Goal: Task Accomplishment & Management: Manage account settings

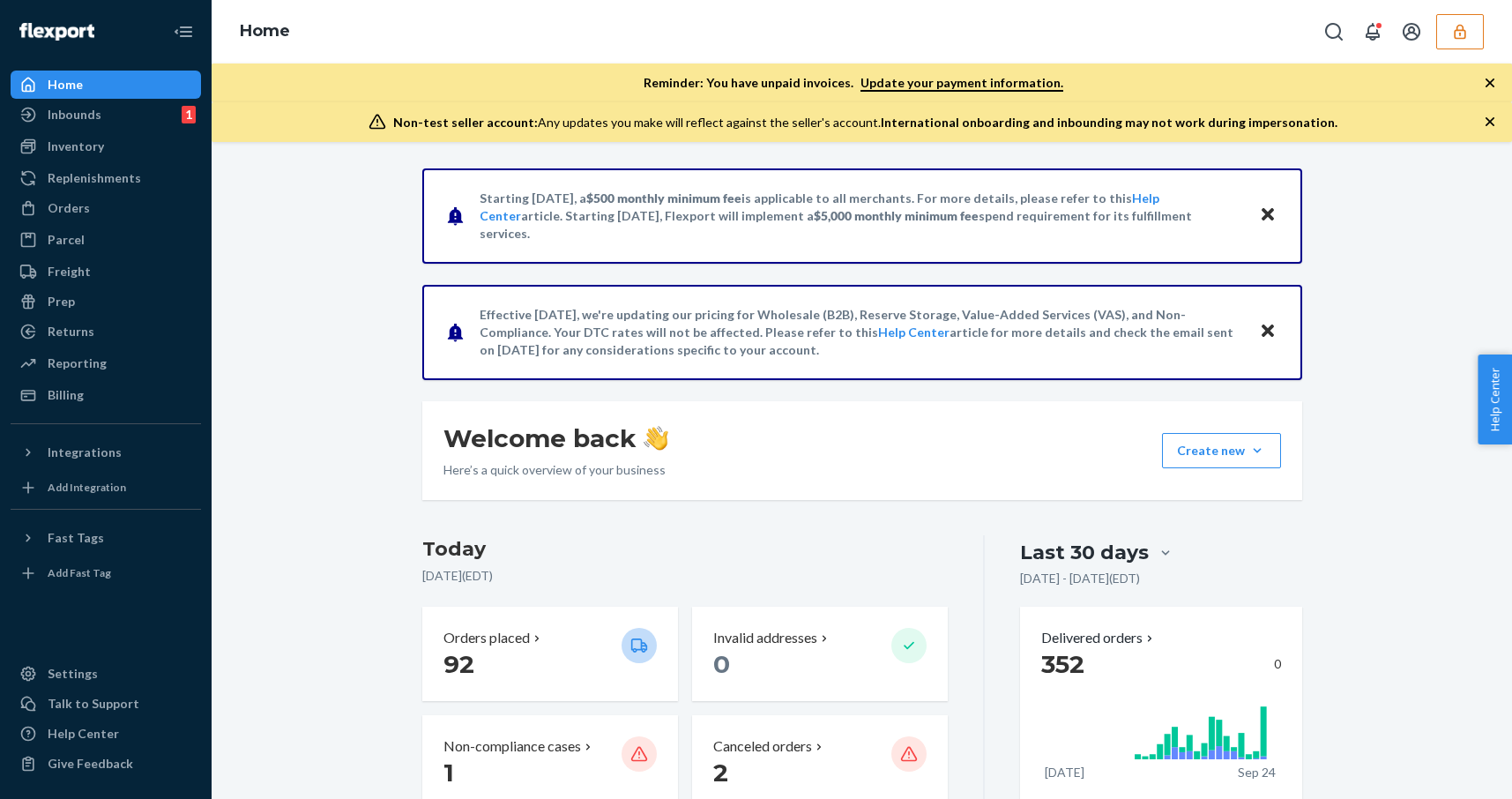
click at [1467, 29] on icon "button" at bounding box center [1460, 31] width 18 height 18
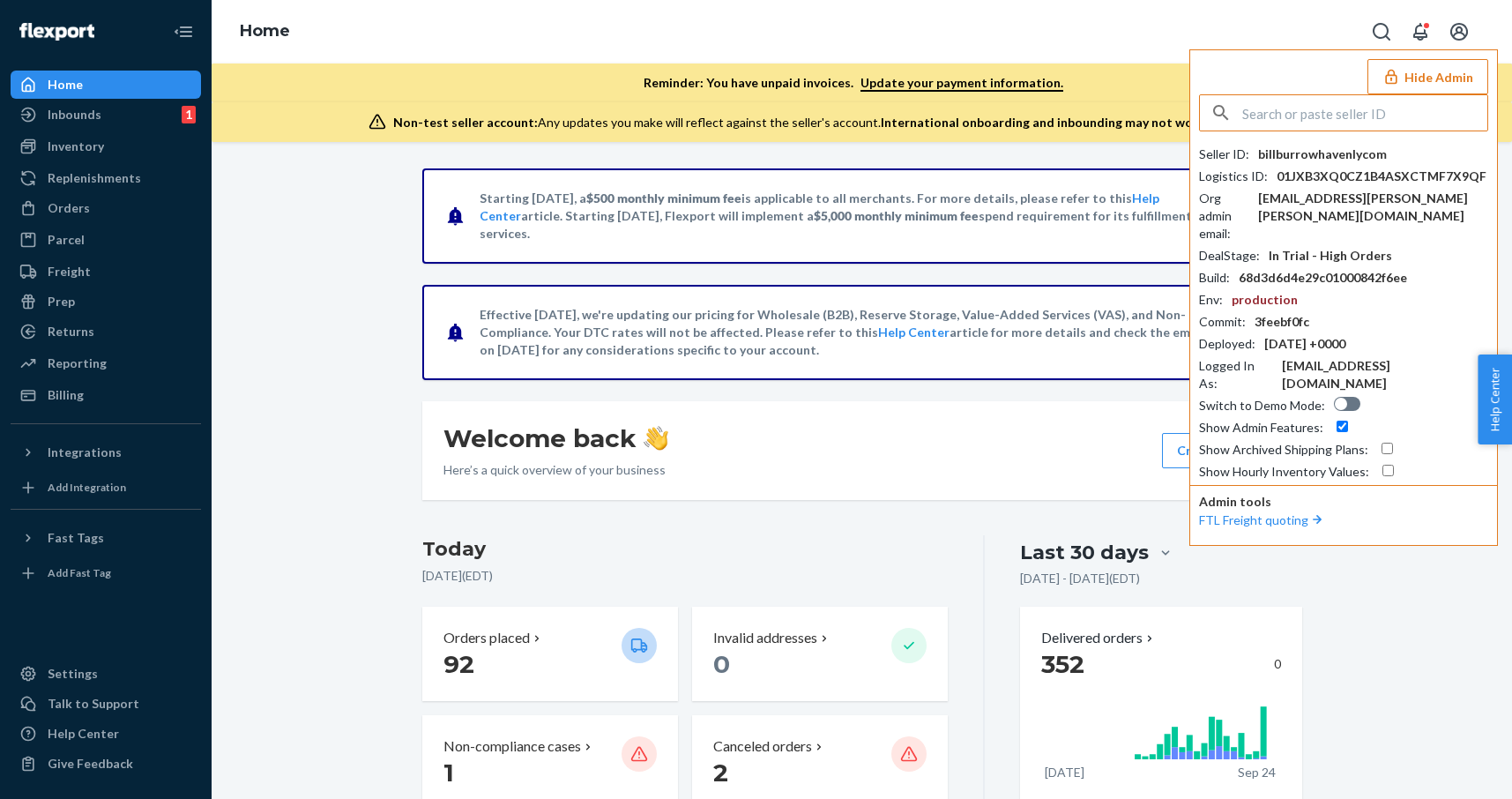
click at [1323, 120] on input "text" at bounding box center [1364, 112] width 245 height 35
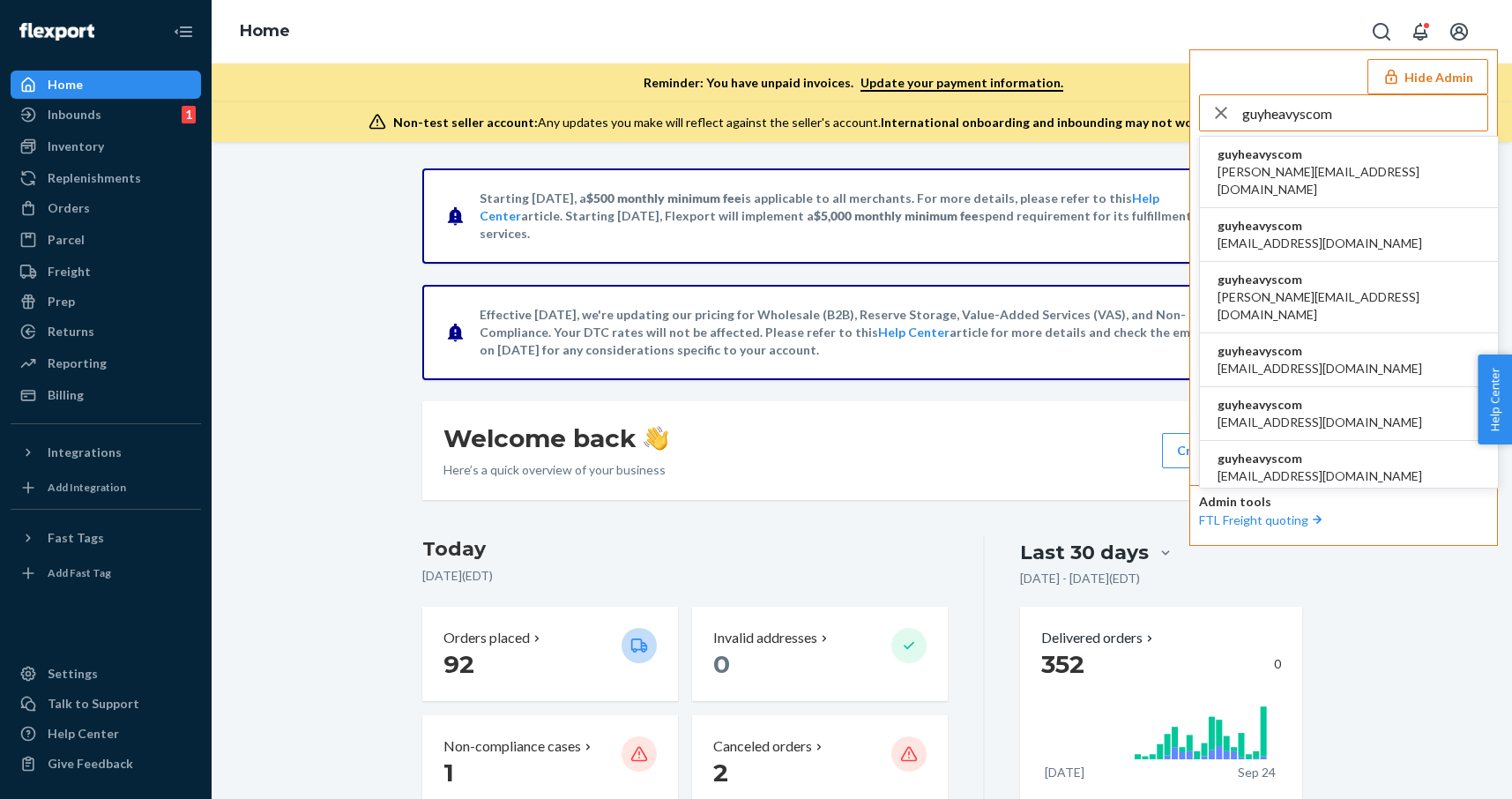
type input "guyheavyscom"
click at [1312, 166] on span "alane@heavys.com" at bounding box center [1349, 180] width 263 height 35
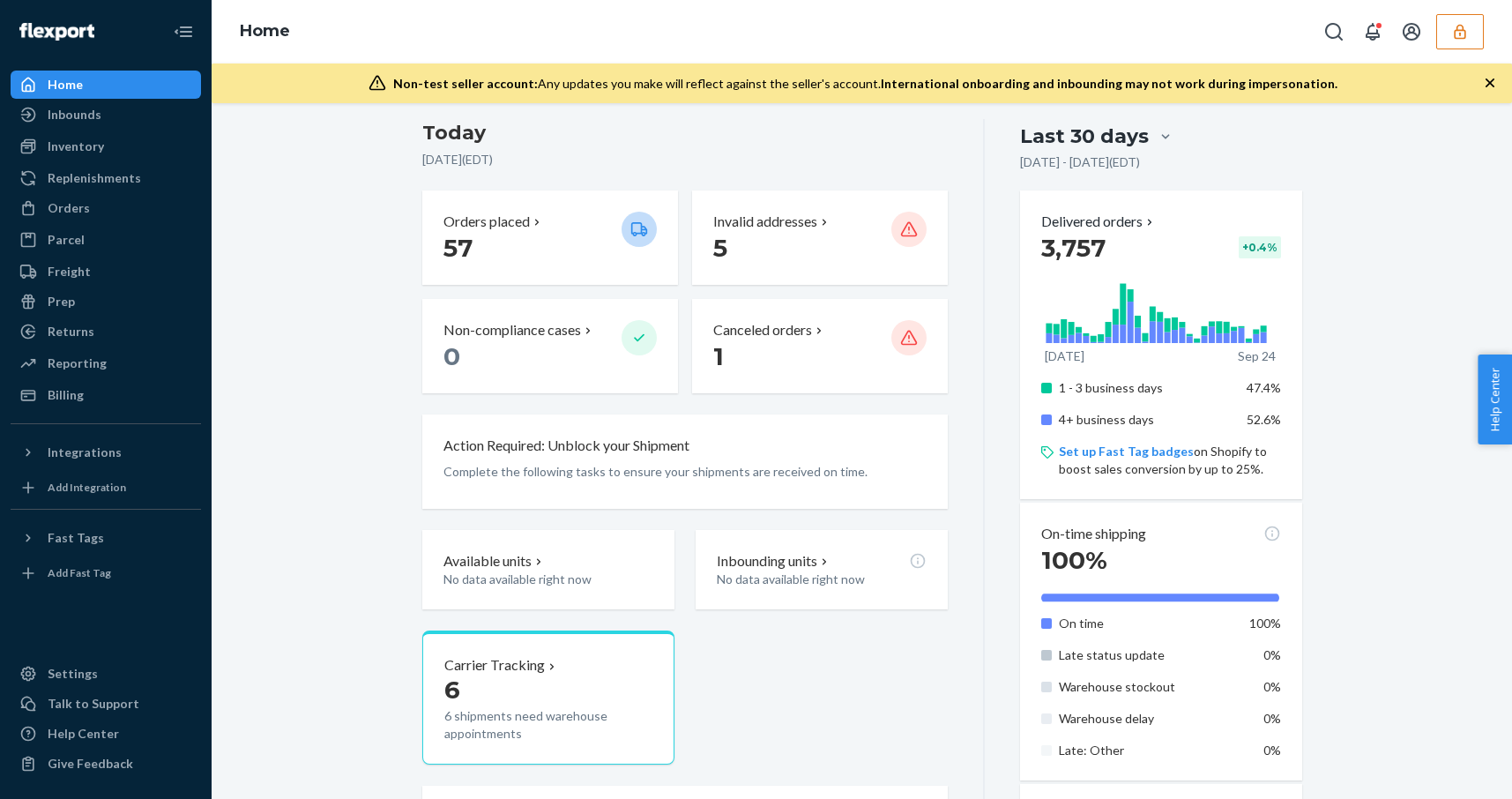
scroll to position [494, 0]
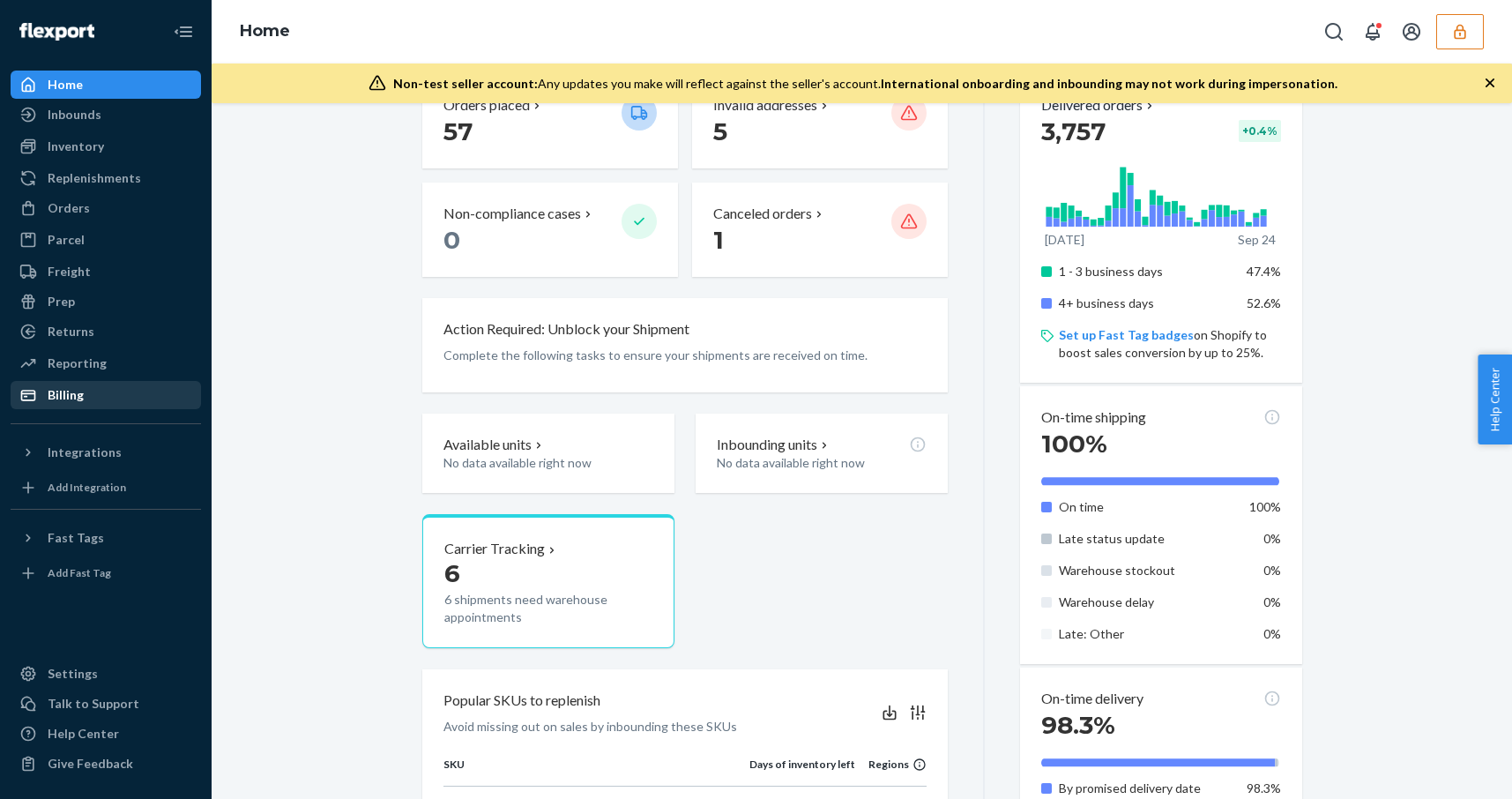
click at [124, 400] on div "Billing" at bounding box center [106, 395] width 187 height 25
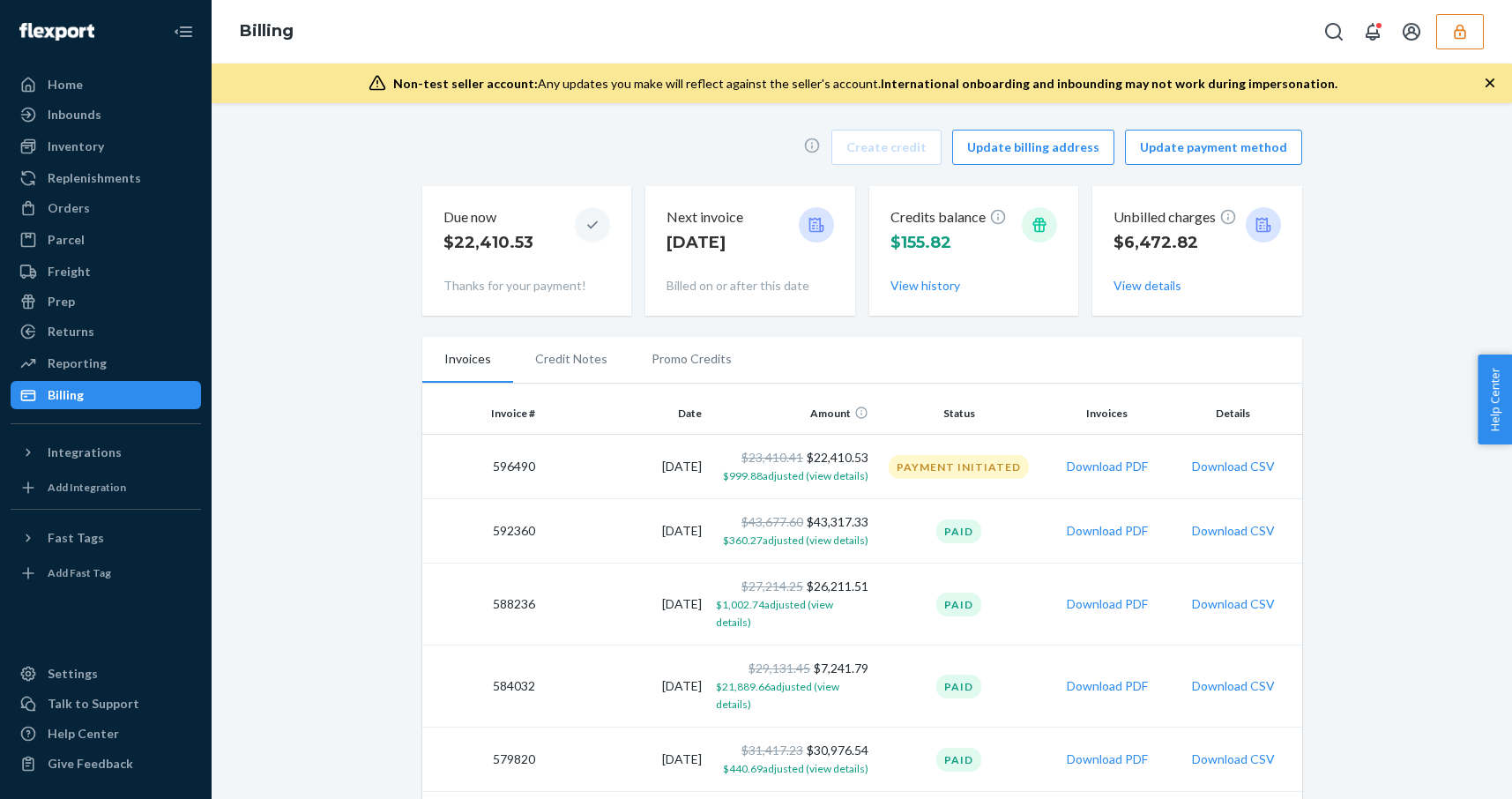
click at [913, 298] on div "Credits balance $155.82 View history" at bounding box center [974, 250] width 168 height 102
click at [913, 292] on button "View history" at bounding box center [925, 286] width 70 height 18
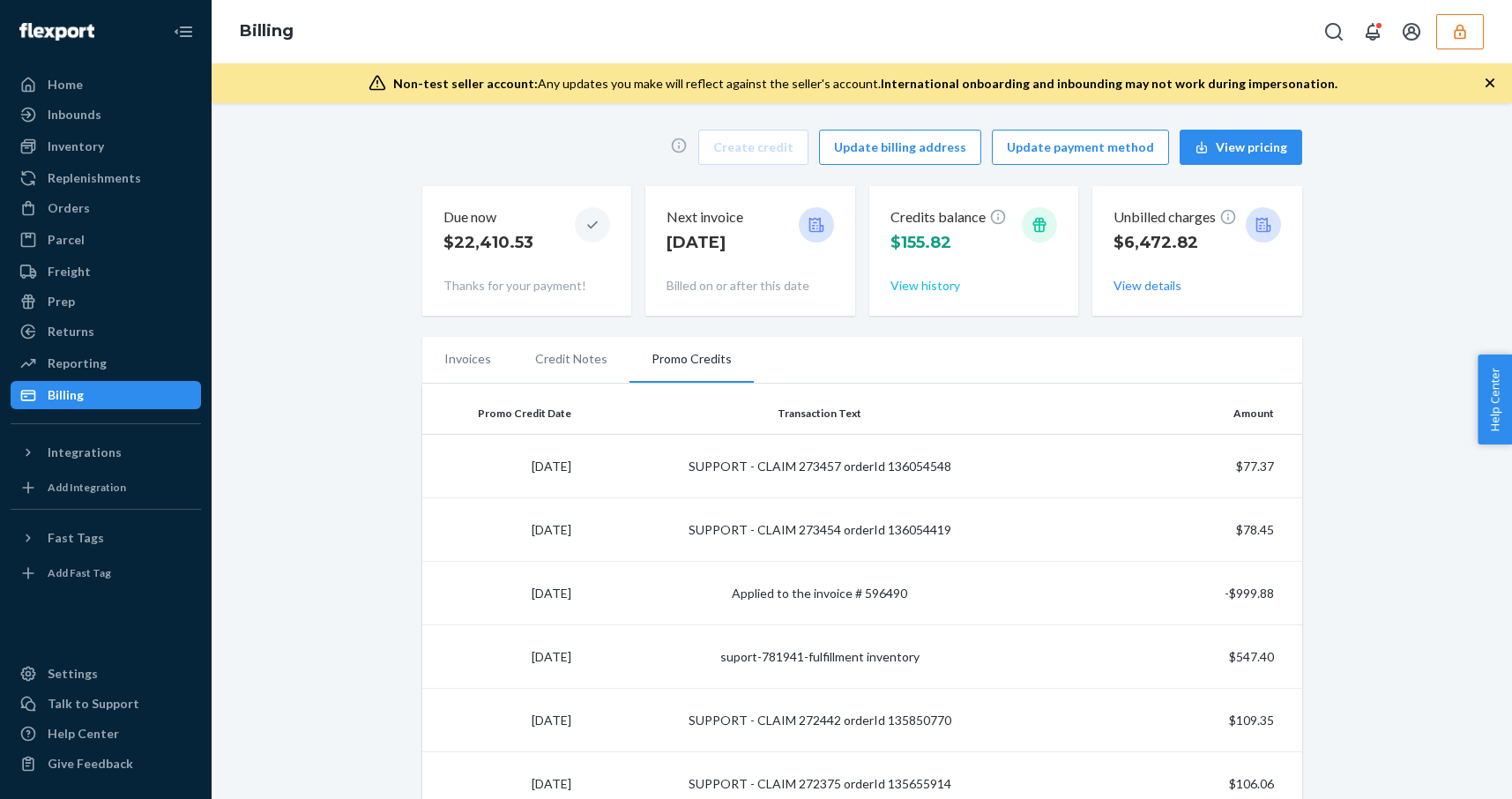
click at [924, 283] on button "View history" at bounding box center [925, 286] width 70 height 18
click at [992, 221] on icon at bounding box center [998, 217] width 15 height 15
click at [1033, 222] on icon at bounding box center [1040, 225] width 18 height 18
click at [1131, 290] on button "View details" at bounding box center [1147, 286] width 68 height 18
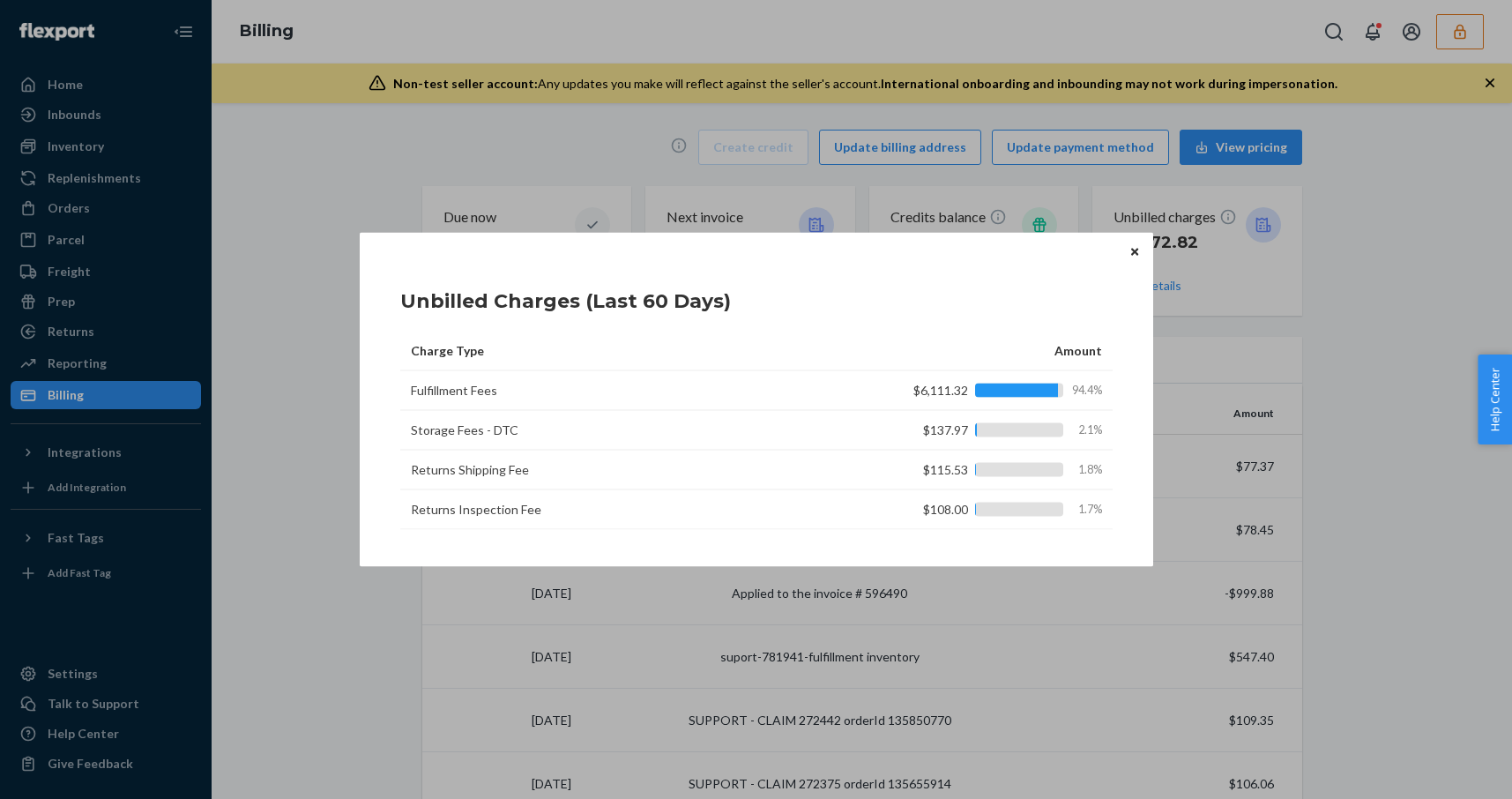
click at [1131, 257] on button "Close" at bounding box center [1135, 251] width 18 height 19
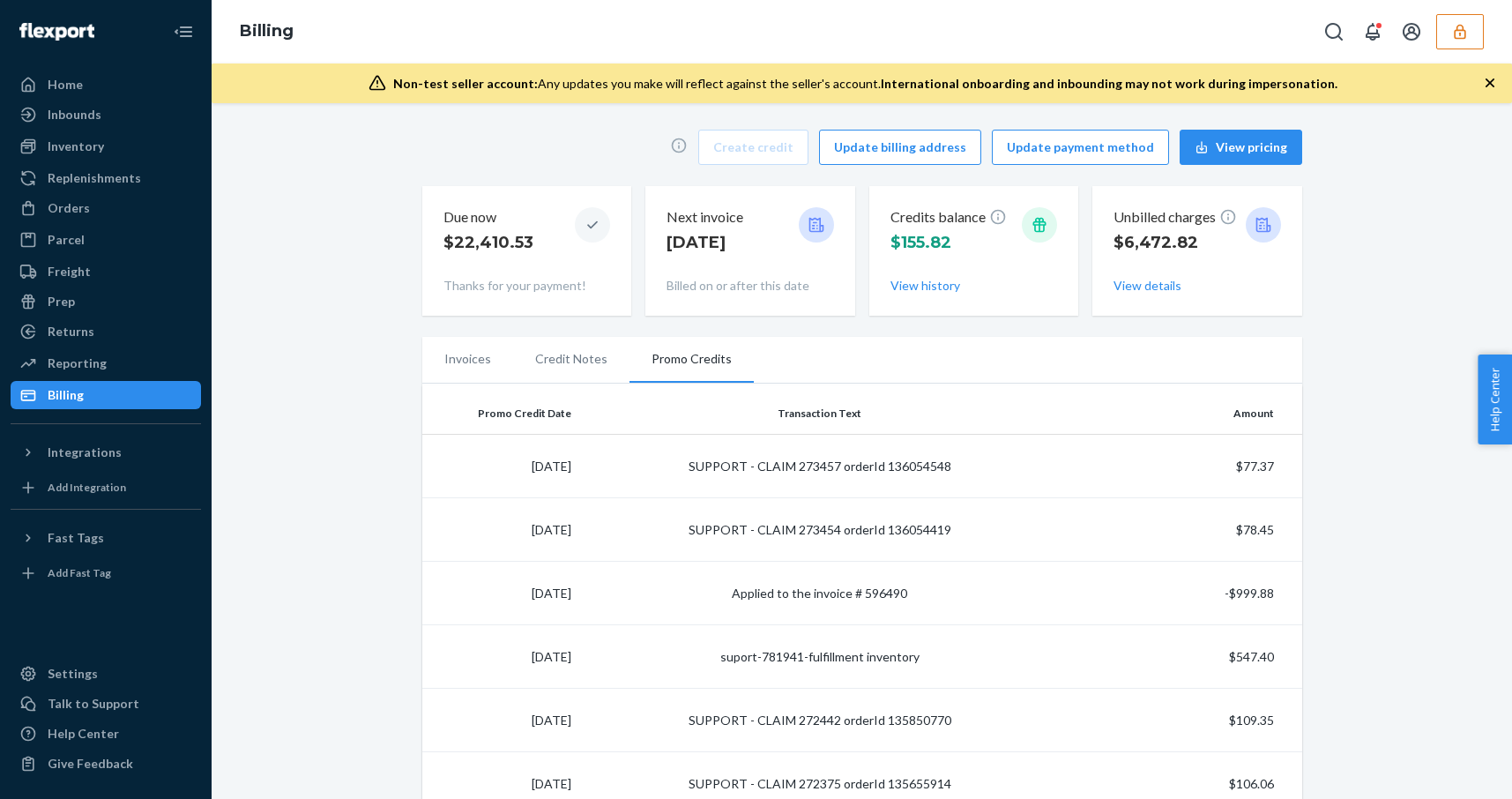
click at [1033, 325] on div "Create credit Update billing address Update payment method View pricing Due now…" at bounding box center [863, 223] width 880 height 208
click at [470, 375] on li "Invoices" at bounding box center [468, 359] width 90 height 44
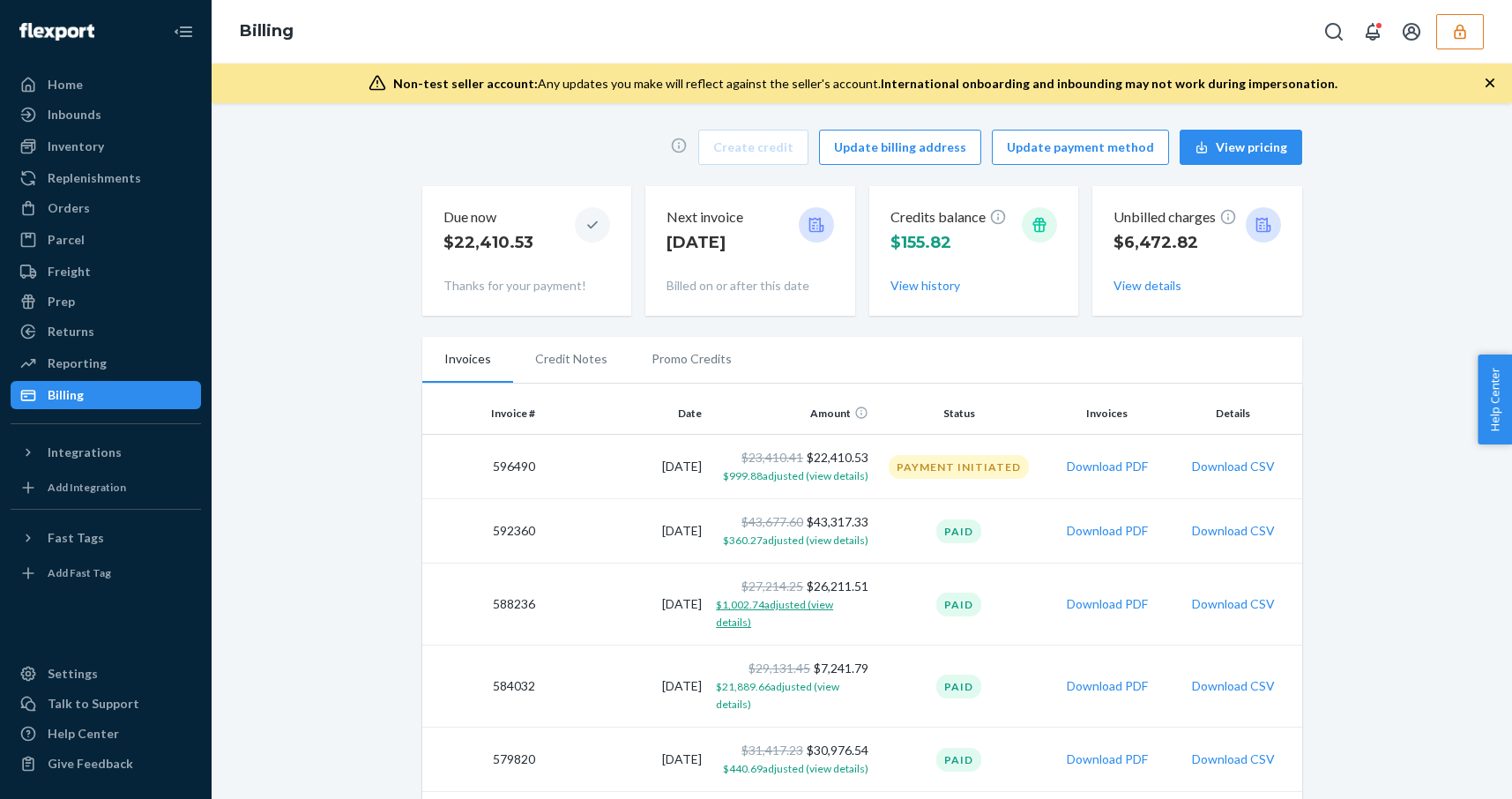
click at [738, 608] on span "$1,002.74 adjusted (view details)" at bounding box center [774, 613] width 117 height 30
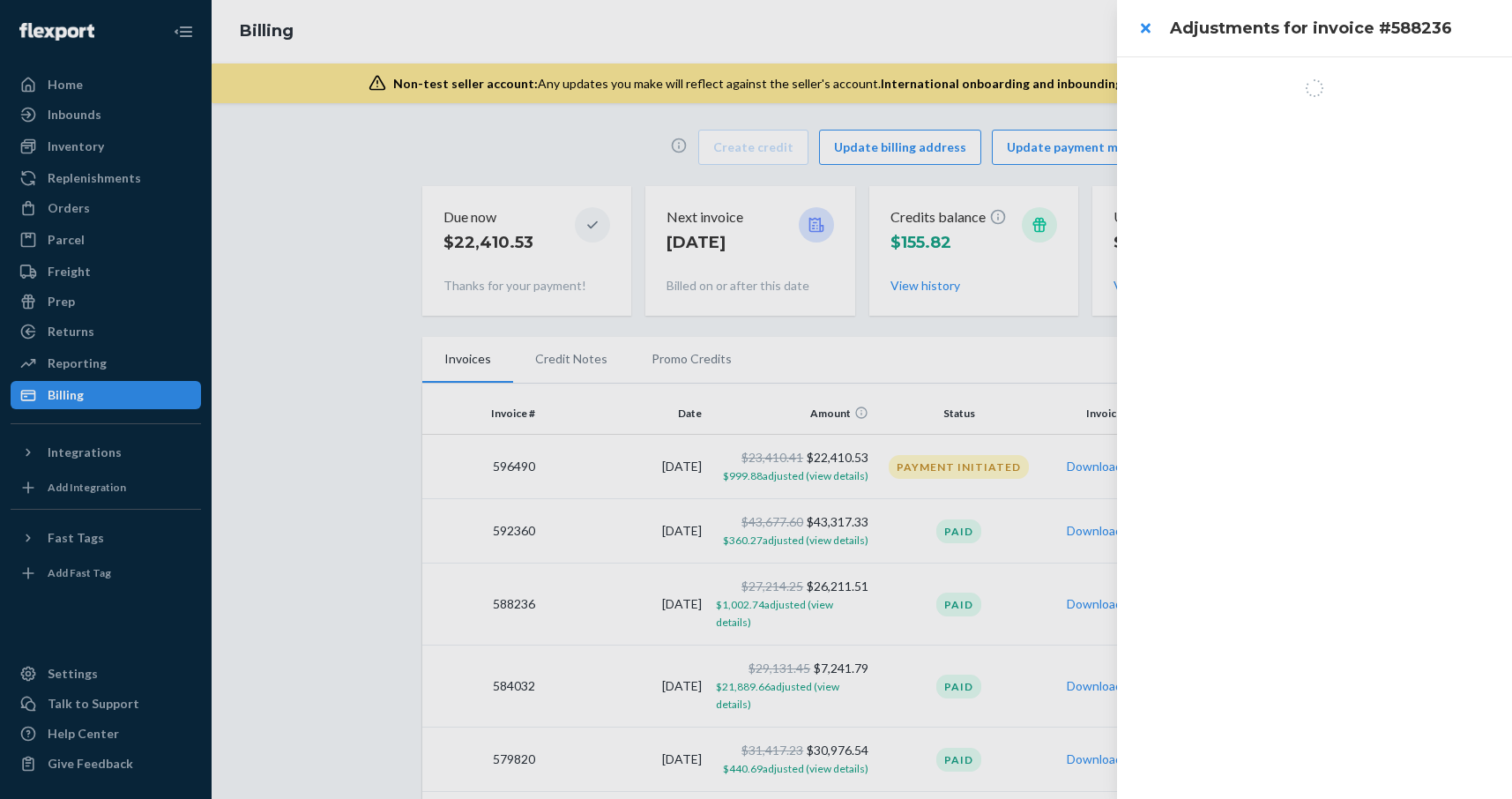
click at [631, 618] on div at bounding box center [756, 399] width 1512 height 799
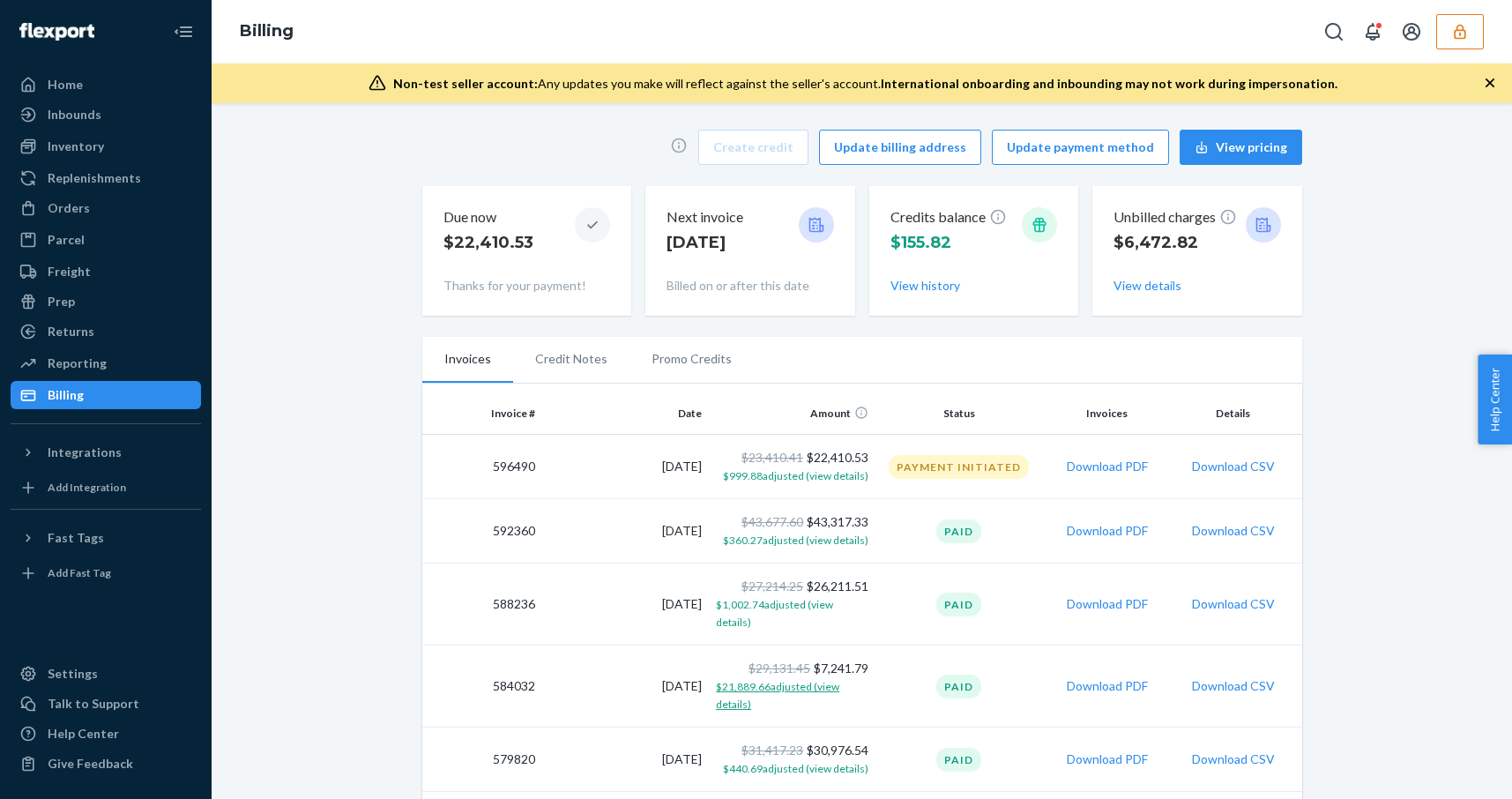
click at [735, 682] on span "$21,889.66 adjusted (view details)" at bounding box center [778, 695] width 124 height 30
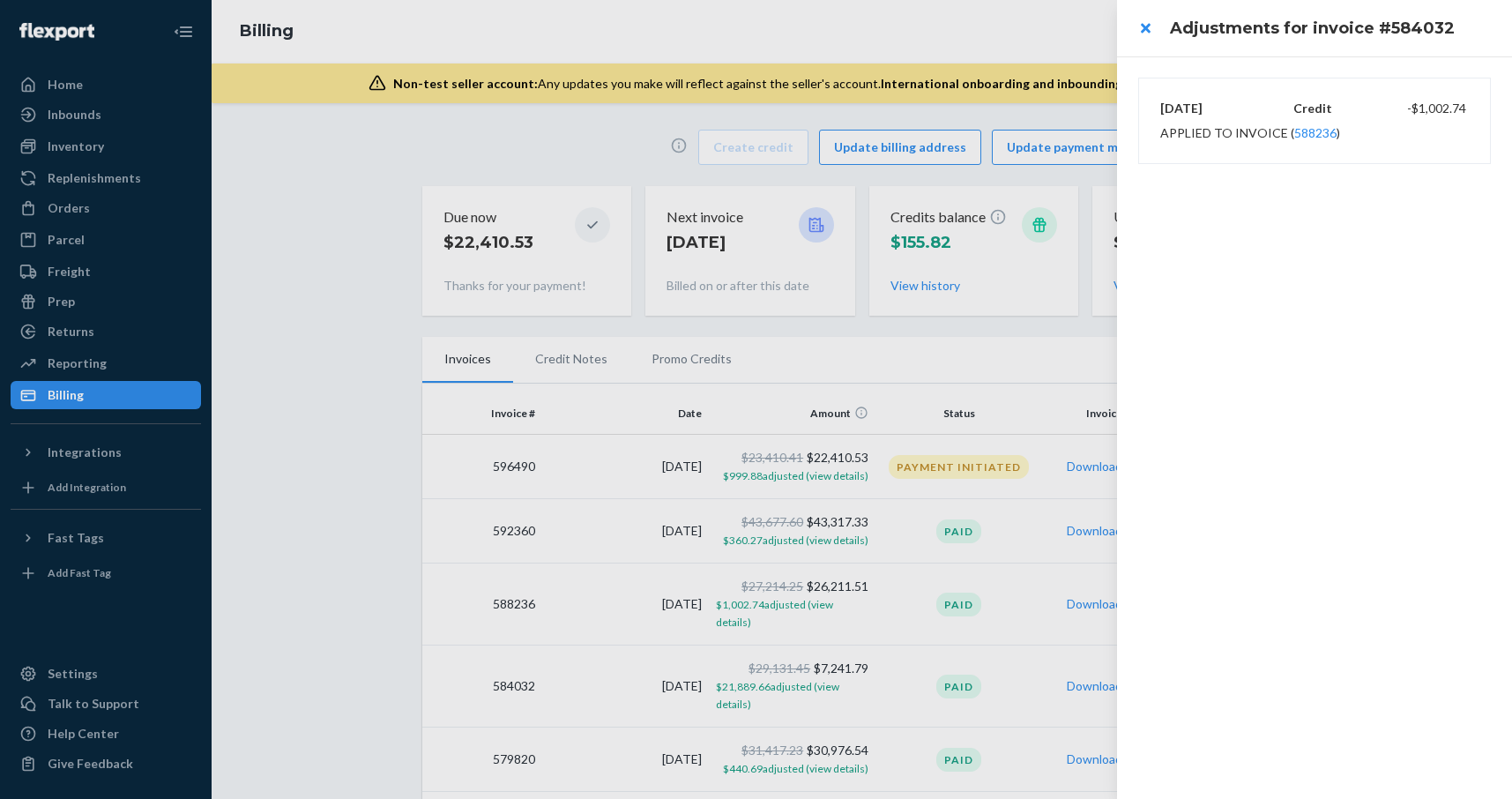
click at [780, 687] on div at bounding box center [756, 399] width 1512 height 799
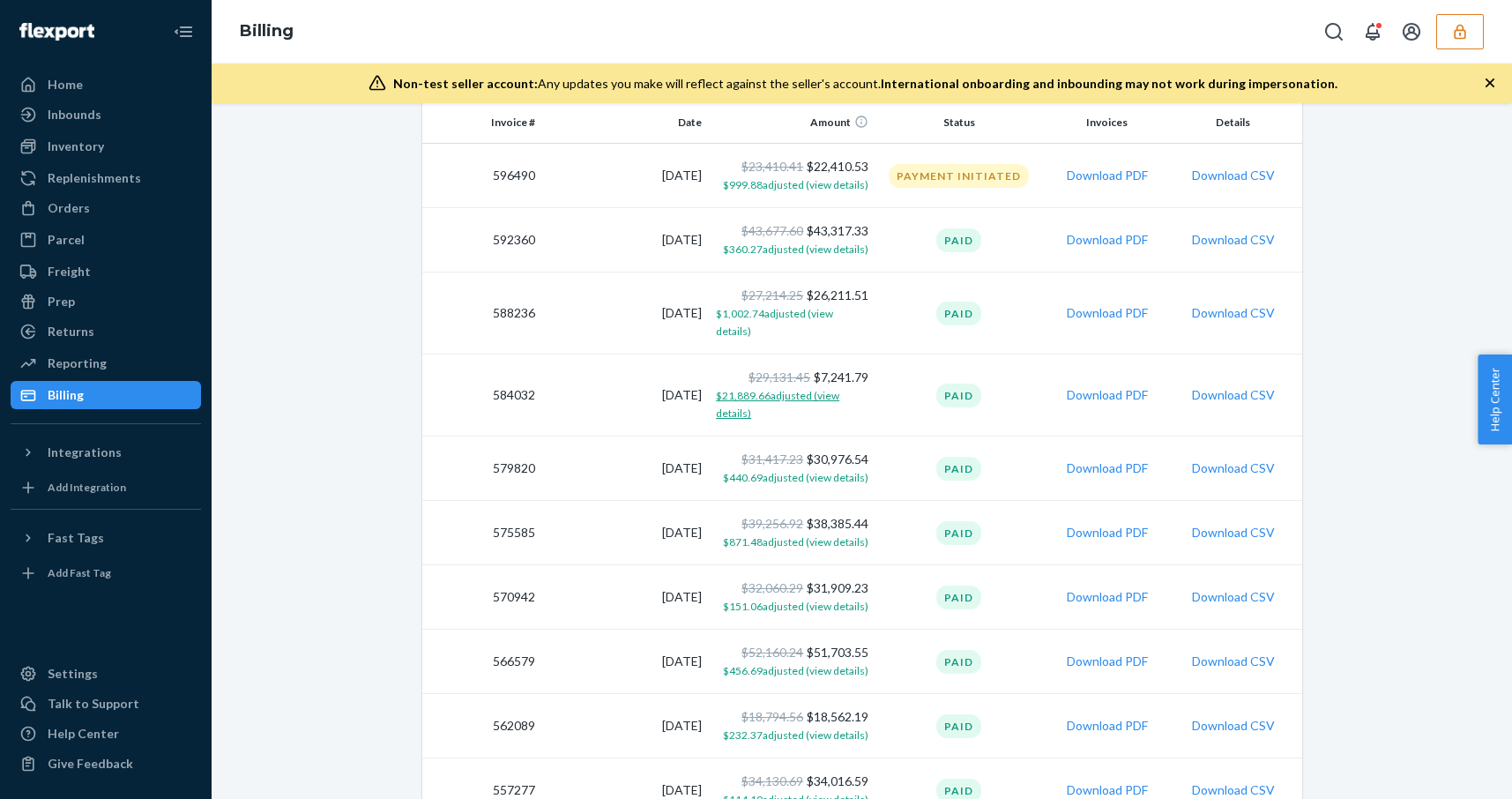
scroll to position [270, 0]
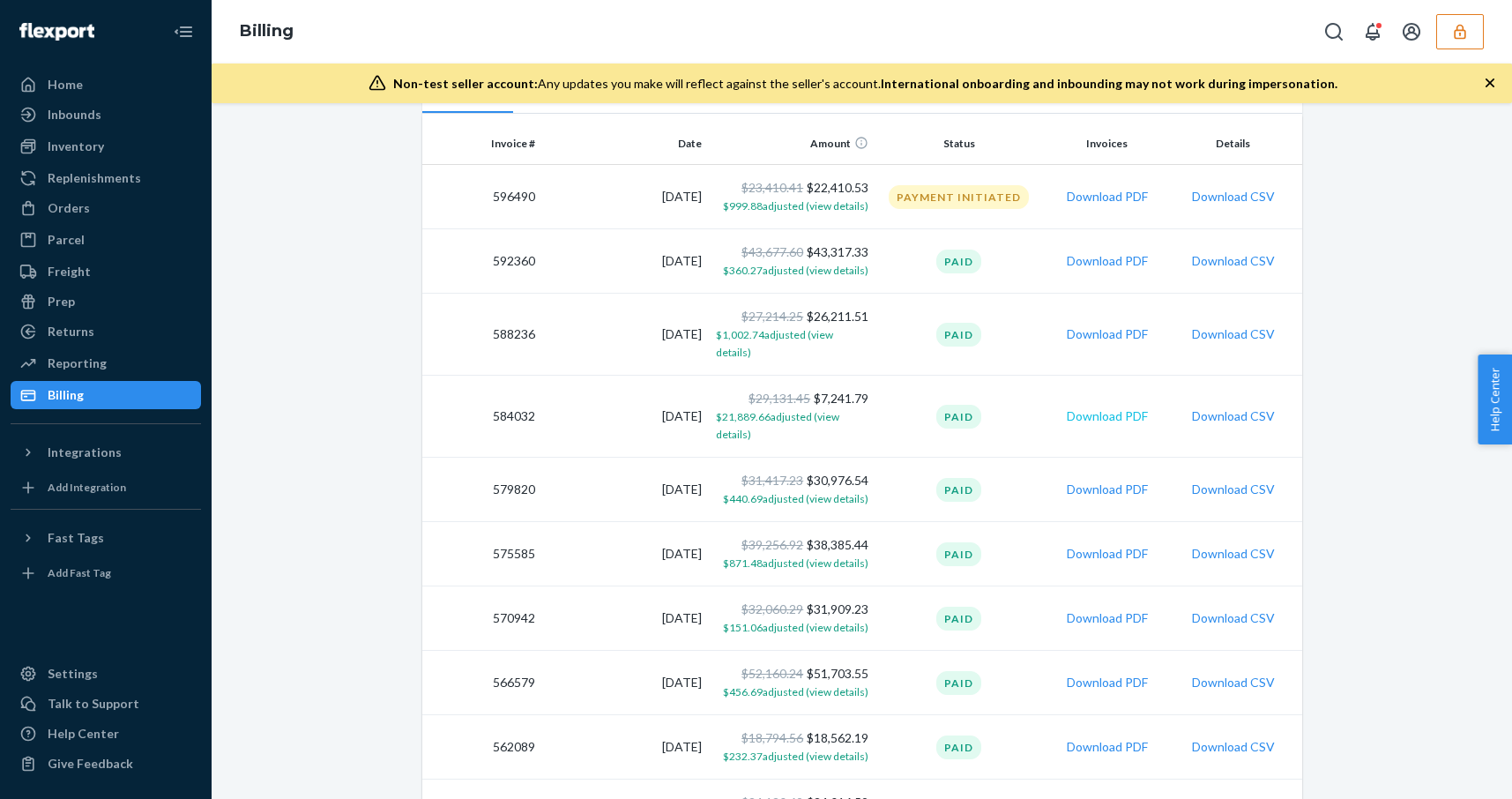
click at [1083, 408] on button "Download PDF" at bounding box center [1107, 416] width 81 height 18
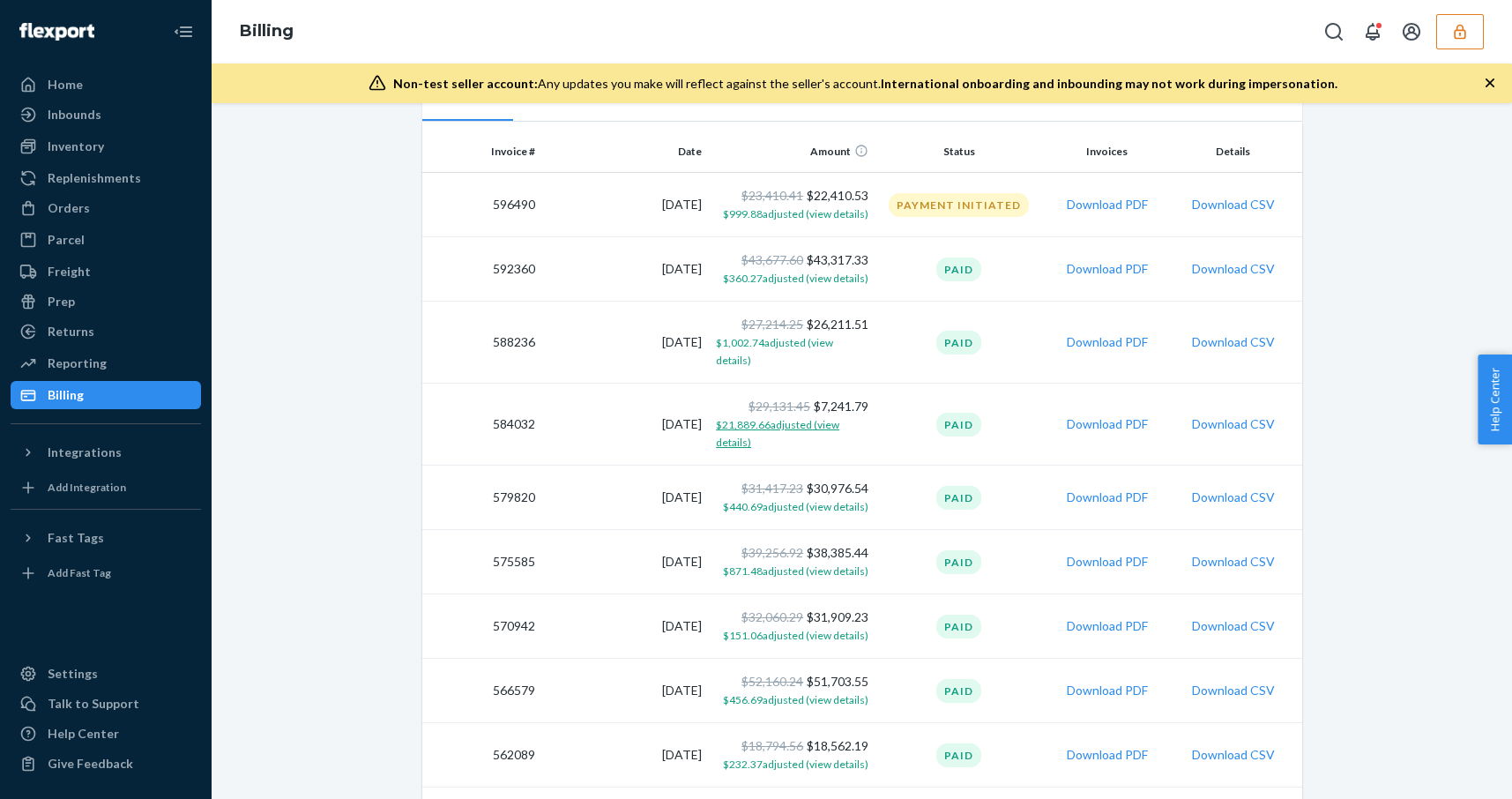
scroll to position [248, 0]
